Goal: Task Accomplishment & Management: Manage account settings

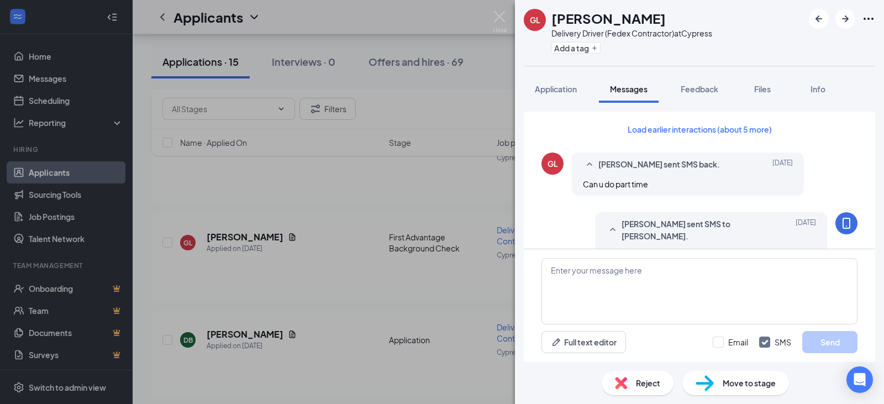
scroll to position [318, 0]
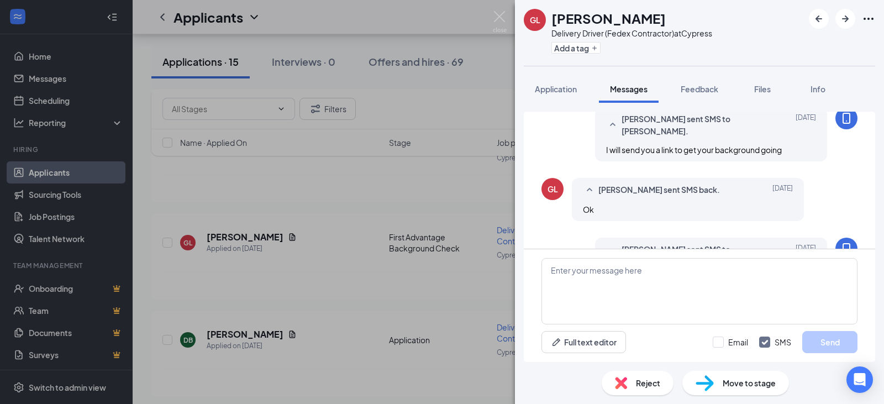
click at [650, 382] on span "Reject" at bounding box center [648, 383] width 24 height 12
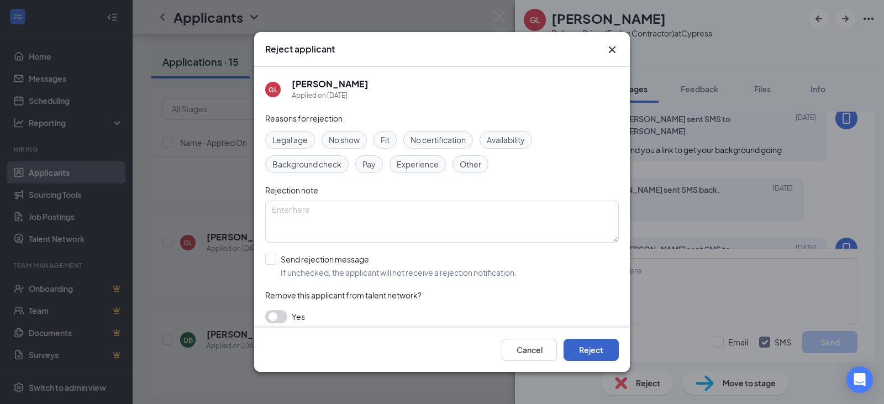
click at [605, 350] on button "Reject" at bounding box center [591, 350] width 55 height 22
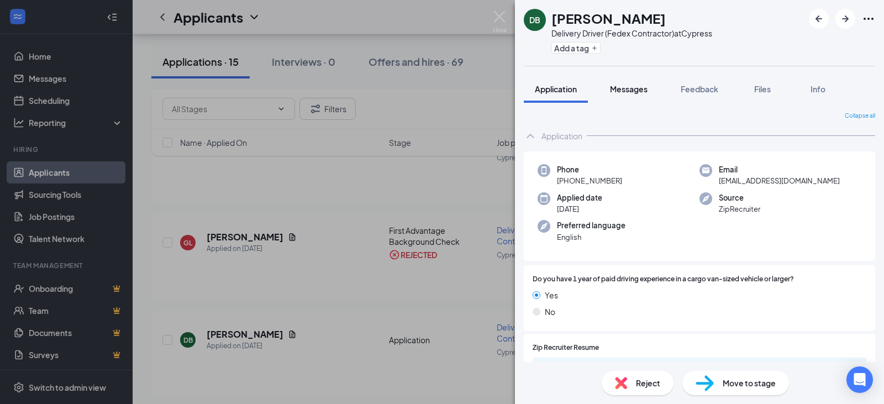
click at [630, 89] on span "Messages" at bounding box center [629, 89] width 38 height 10
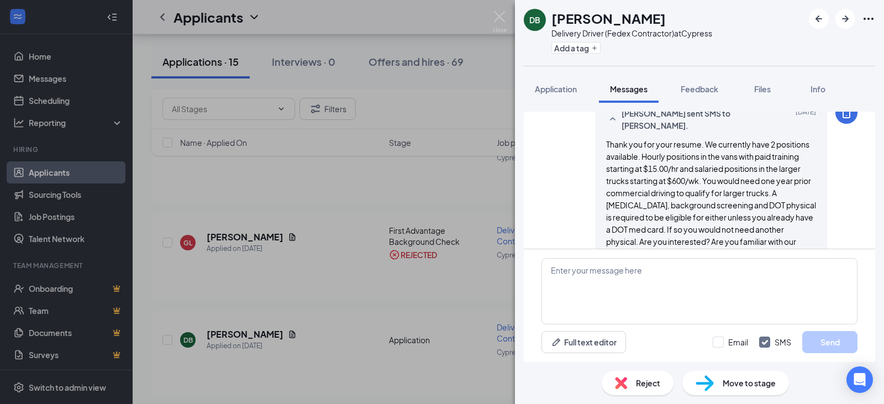
scroll to position [64, 0]
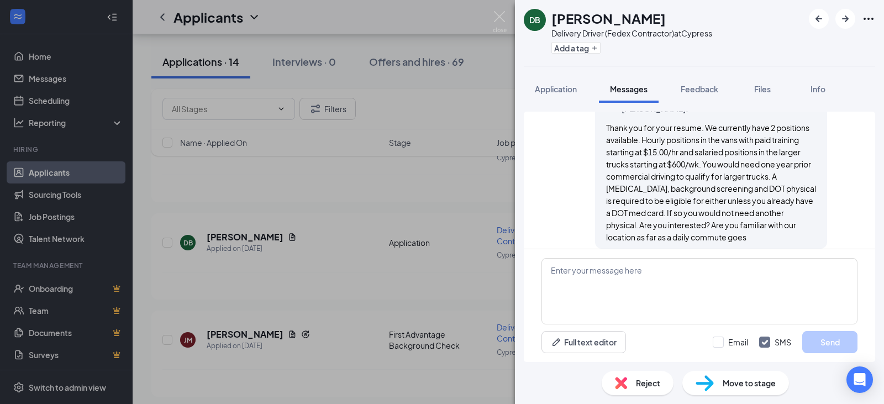
click at [641, 379] on span "Reject" at bounding box center [648, 383] width 24 height 12
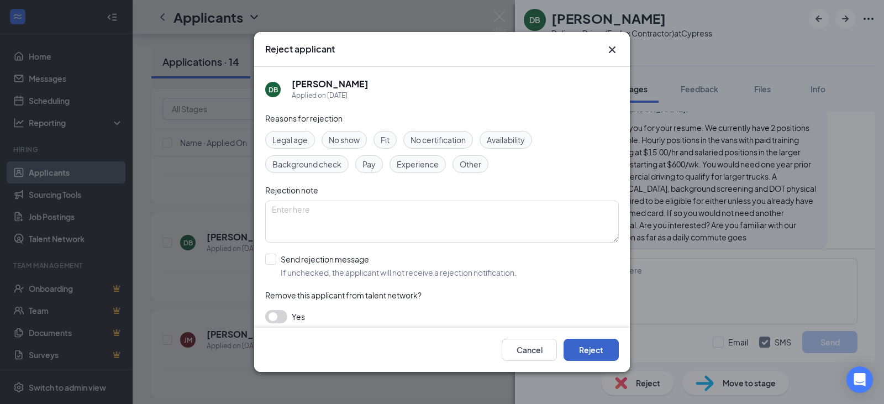
click at [597, 343] on button "Reject" at bounding box center [591, 350] width 55 height 22
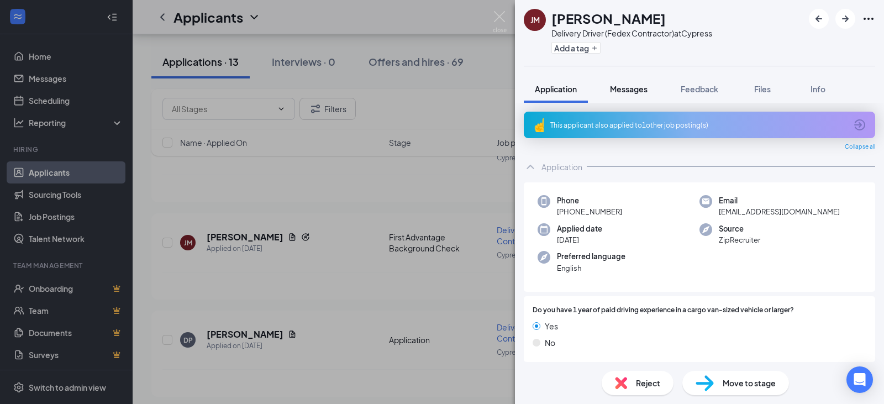
click at [642, 86] on span "Messages" at bounding box center [629, 89] width 38 height 10
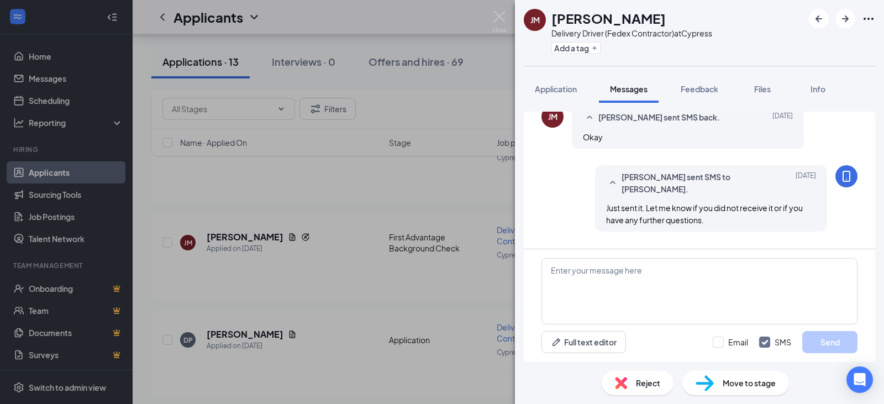
scroll to position [411, 0]
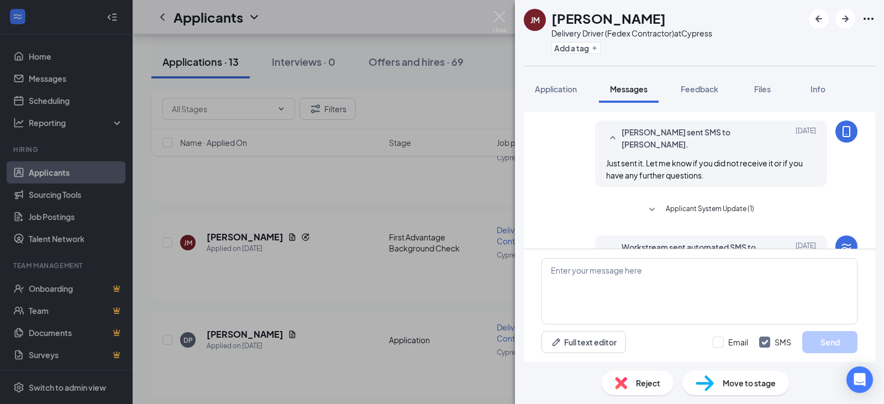
click at [653, 381] on span "Reject" at bounding box center [648, 383] width 24 height 12
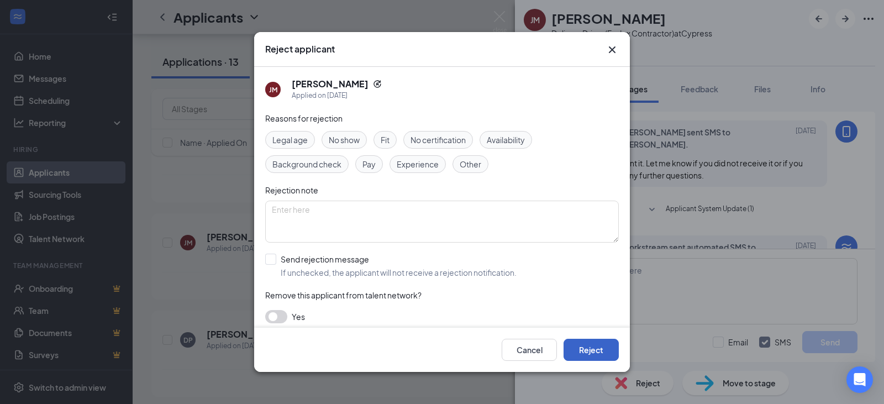
click at [602, 349] on button "Reject" at bounding box center [591, 350] width 55 height 22
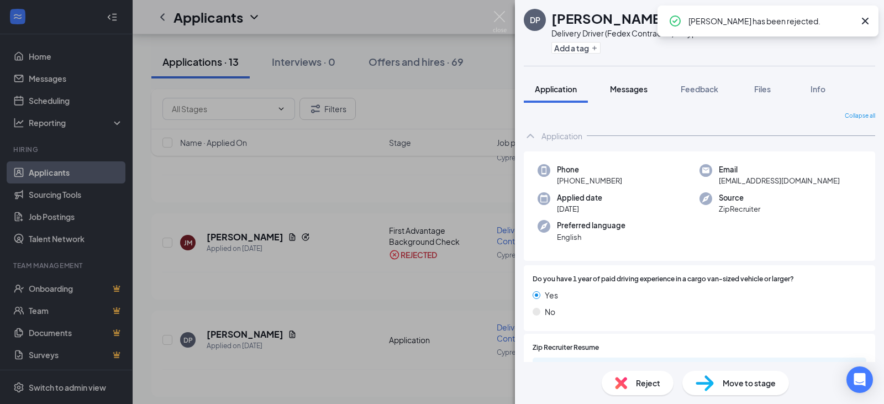
click at [647, 87] on span "Messages" at bounding box center [629, 89] width 38 height 10
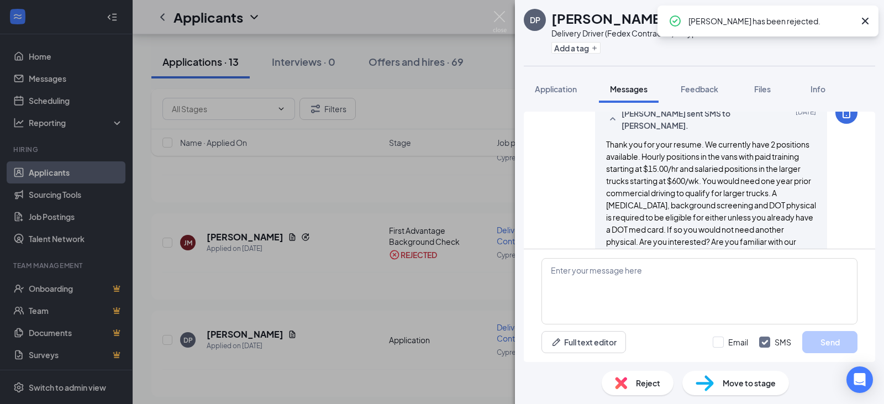
scroll to position [64, 0]
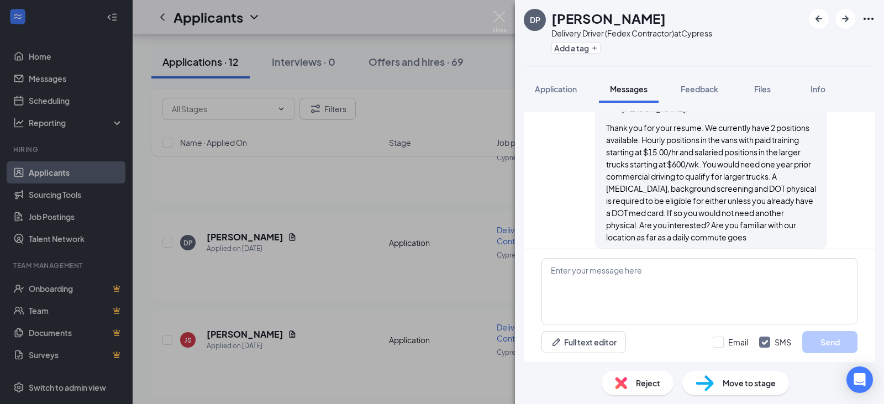
click at [646, 380] on span "Reject" at bounding box center [648, 383] width 24 height 12
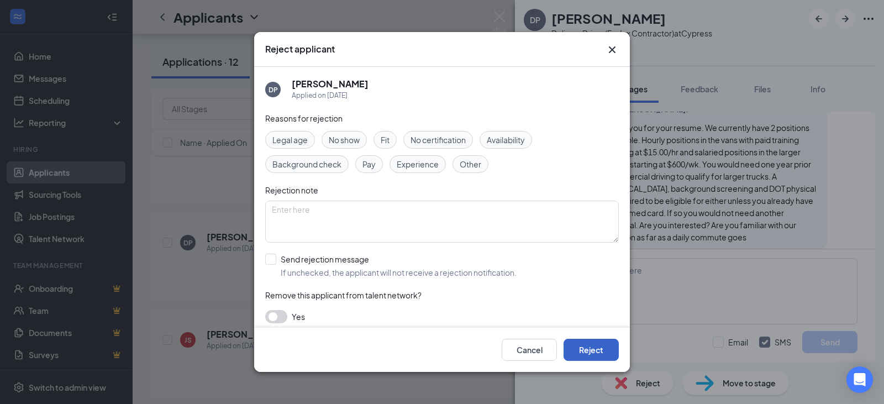
click at [585, 350] on button "Reject" at bounding box center [591, 350] width 55 height 22
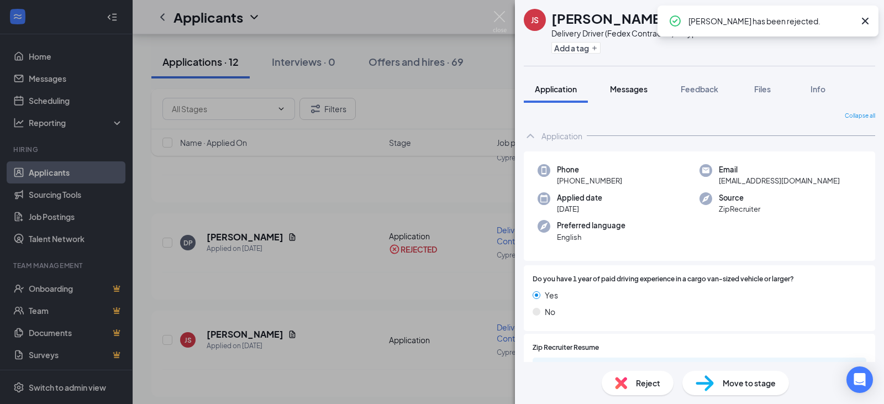
click at [641, 91] on span "Messages" at bounding box center [629, 89] width 38 height 10
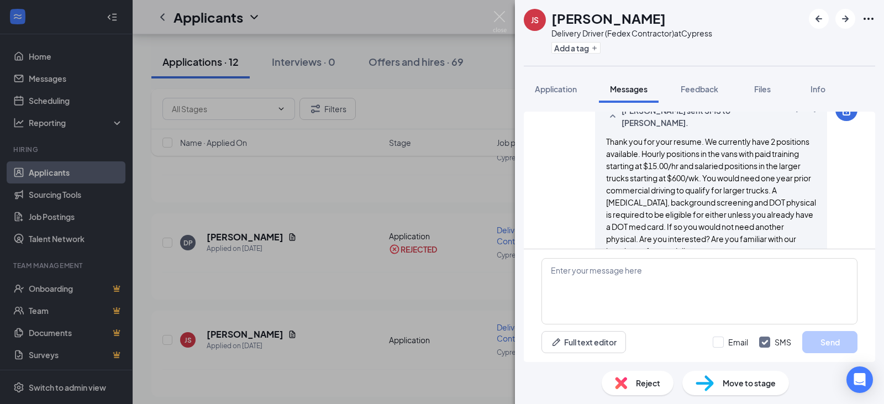
scroll to position [75, 0]
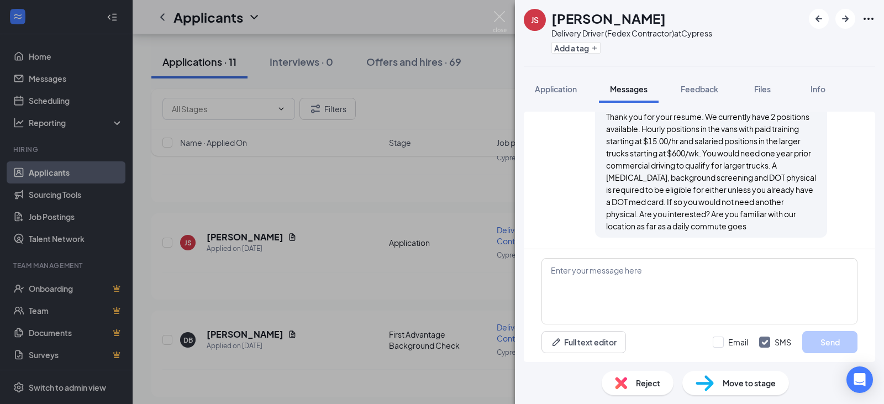
click at [642, 384] on span "Reject" at bounding box center [648, 383] width 24 height 12
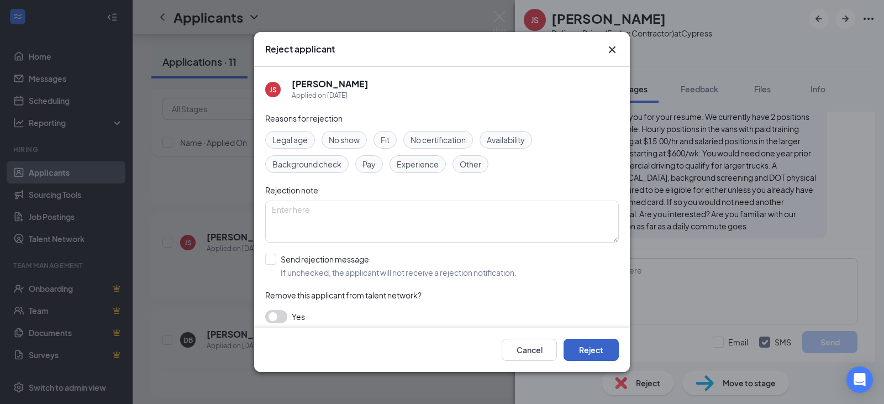
click at [598, 343] on button "Reject" at bounding box center [591, 350] width 55 height 22
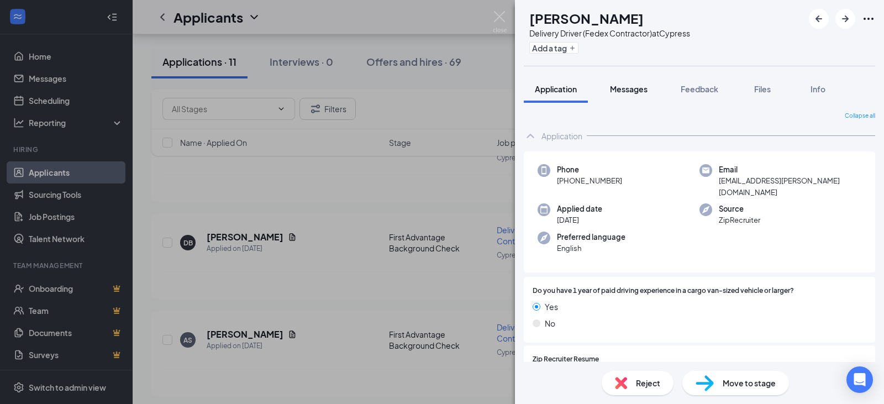
click at [644, 88] on span "Messages" at bounding box center [629, 89] width 38 height 10
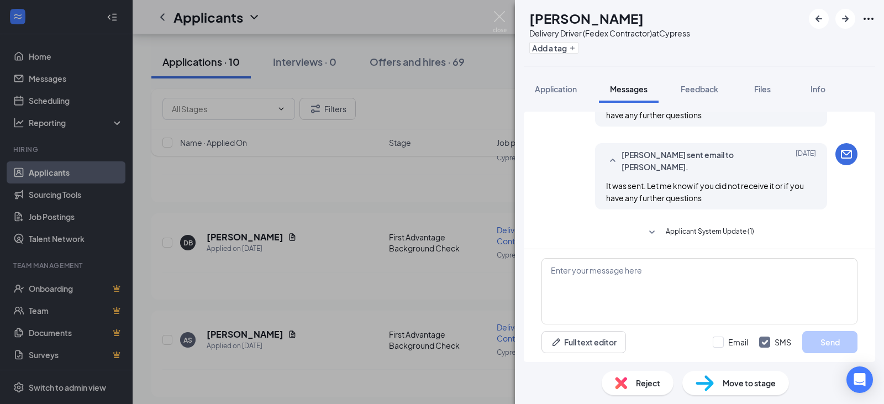
scroll to position [555, 0]
click at [640, 380] on span "Reject" at bounding box center [648, 383] width 24 height 12
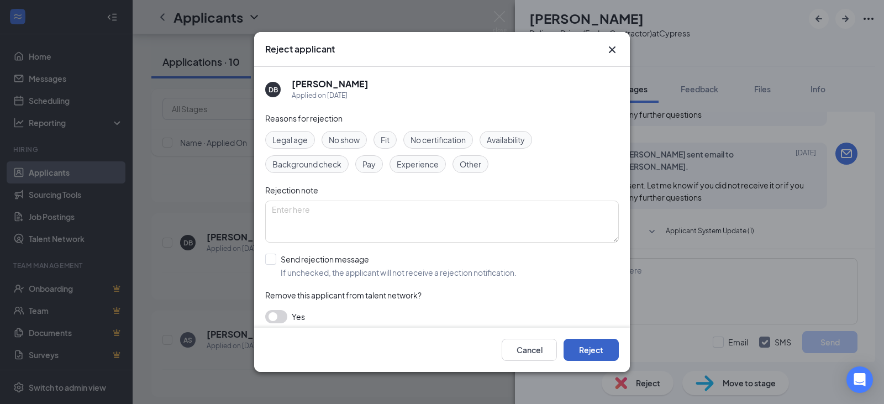
click at [595, 345] on button "Reject" at bounding box center [591, 350] width 55 height 22
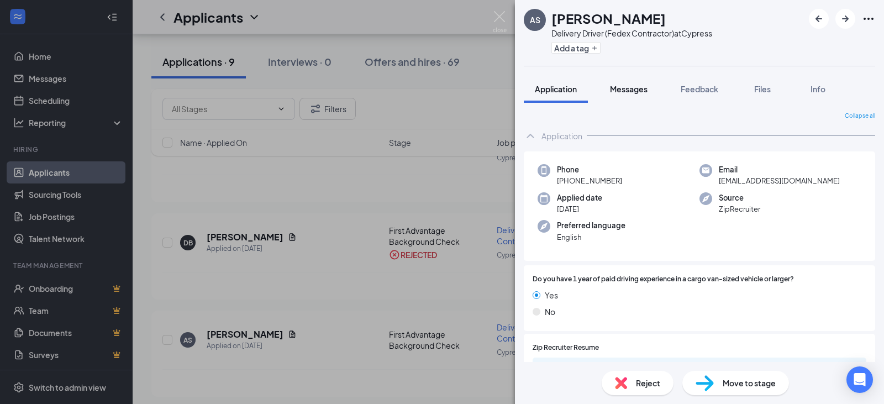
click at [634, 90] on span "Messages" at bounding box center [629, 89] width 38 height 10
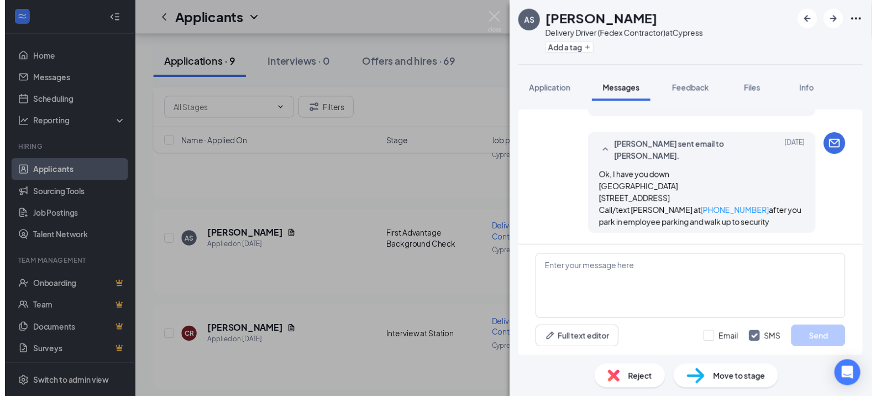
scroll to position [755, 0]
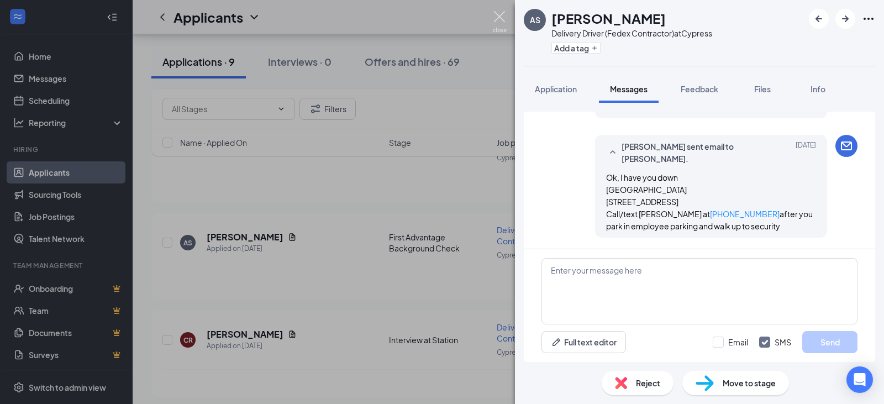
click at [502, 15] on img at bounding box center [500, 22] width 14 height 22
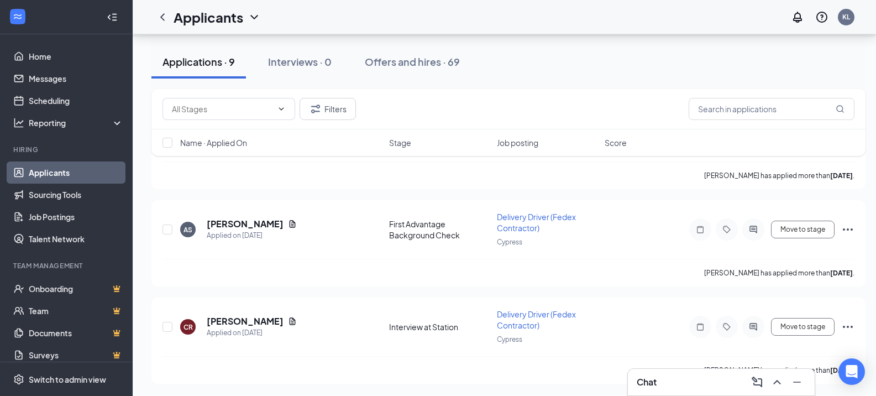
scroll to position [1582, 0]
click at [750, 323] on icon "ActiveChat" at bounding box center [752, 325] width 7 height 7
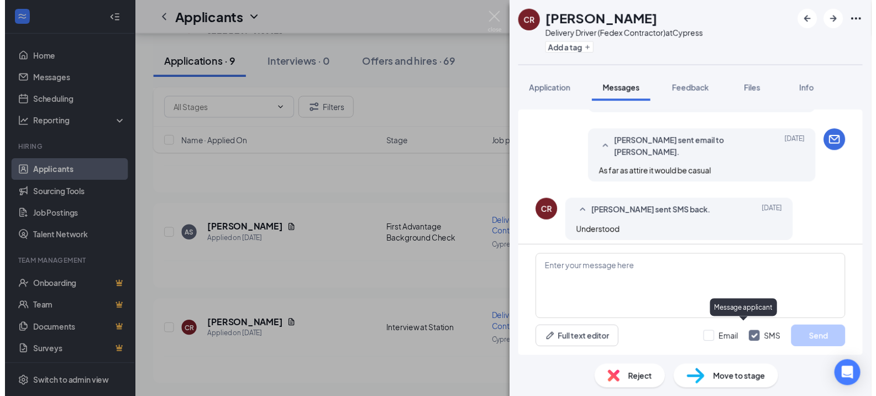
scroll to position [550, 0]
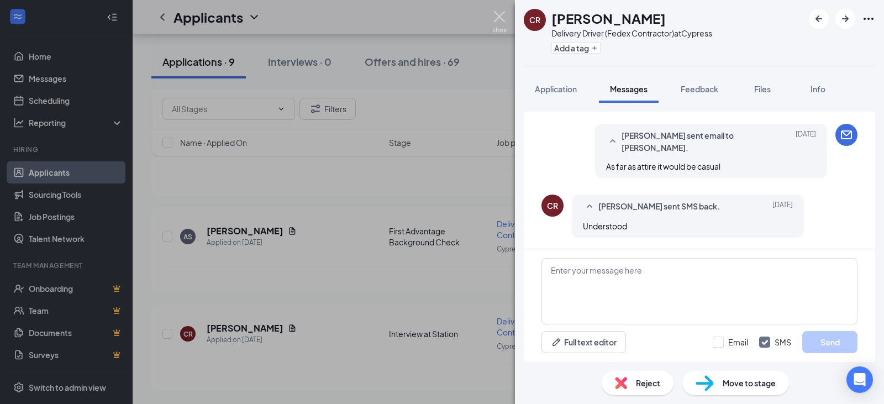
click at [500, 17] on img at bounding box center [500, 22] width 14 height 22
